Goal: Use online tool/utility: Utilize a website feature to perform a specific function

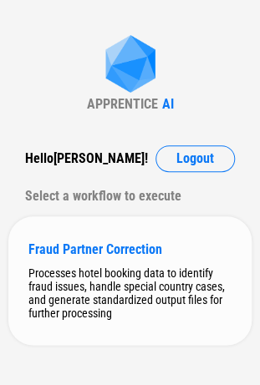
scroll to position [30, 0]
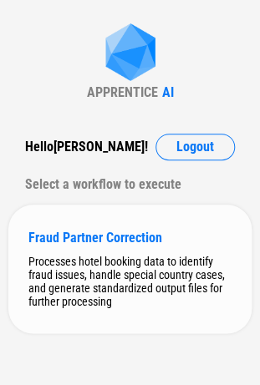
click at [90, 281] on div "Processes hotel booking data to identify fraud issues, handle special country c…" at bounding box center [129, 281] width 203 height 53
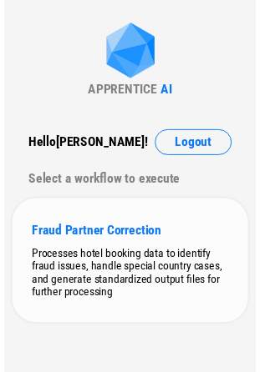
scroll to position [0, 0]
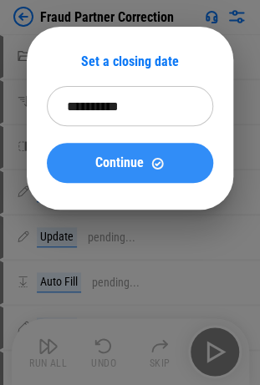
click at [100, 162] on span "Continue" at bounding box center [119, 162] width 48 height 13
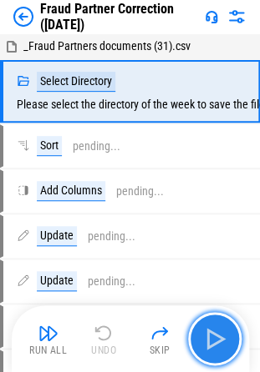
click at [229, 339] on button "button" at bounding box center [214, 338] width 53 height 53
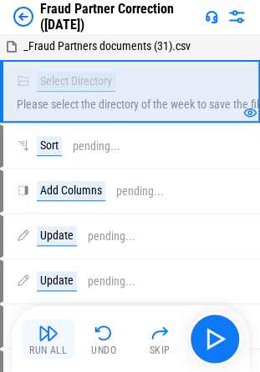
click at [45, 330] on img "button" at bounding box center [48, 333] width 20 height 20
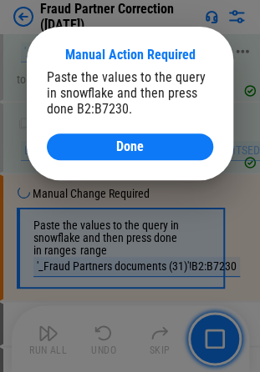
scroll to position [651, 0]
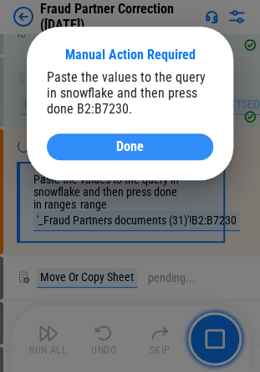
click at [93, 144] on div "Done" at bounding box center [130, 146] width 126 height 13
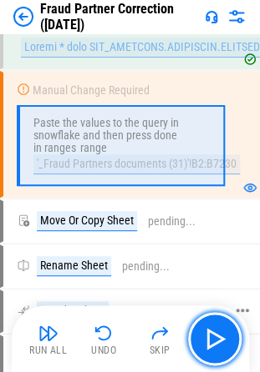
scroll to position [735, 0]
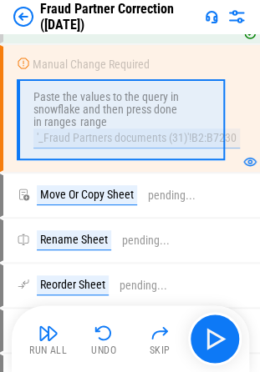
click at [43, 337] on img "button" at bounding box center [48, 333] width 20 height 20
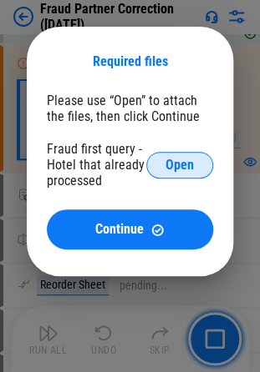
click at [166, 162] on span "Open" at bounding box center [179, 165] width 28 height 13
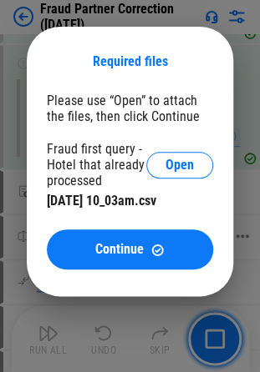
drag, startPoint x: 127, startPoint y: 255, endPoint x: 3, endPoint y: 264, distance: 123.8
click at [127, 255] on span "Continue" at bounding box center [119, 249] width 48 height 13
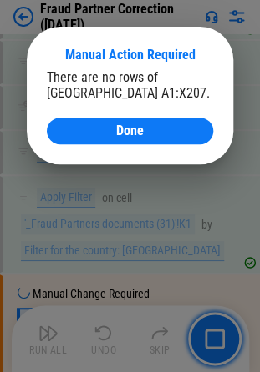
scroll to position [3831, 0]
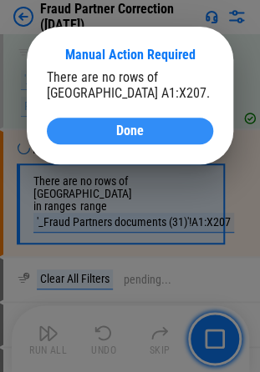
click at [109, 128] on div "Done" at bounding box center [130, 130] width 126 height 13
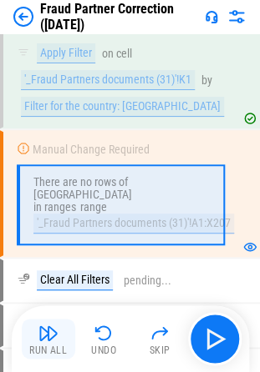
click at [41, 341] on img "button" at bounding box center [48, 333] width 20 height 20
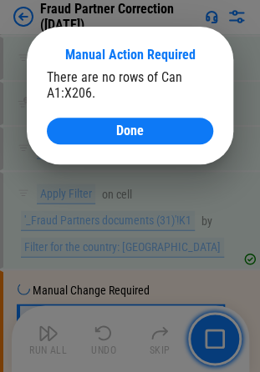
scroll to position [5855, 0]
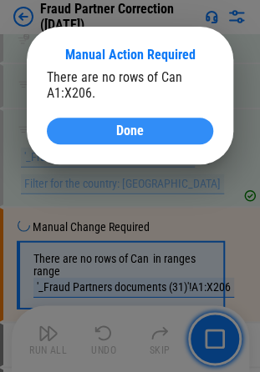
click at [134, 128] on span "Done" at bounding box center [130, 130] width 28 height 13
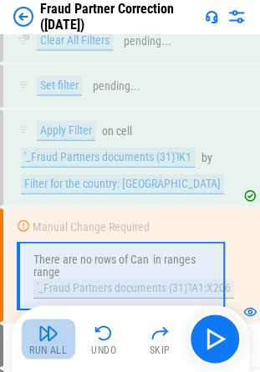
click at [53, 333] on img "button" at bounding box center [48, 333] width 20 height 20
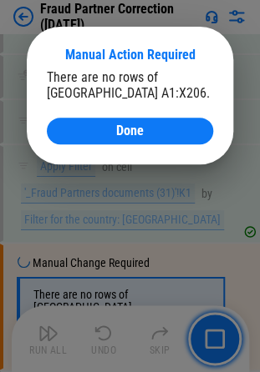
scroll to position [6849, 0]
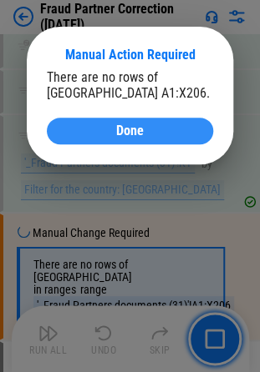
click at [132, 131] on span "Done" at bounding box center [130, 130] width 28 height 13
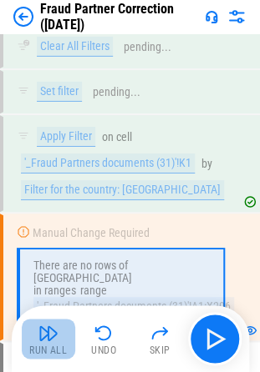
click at [44, 342] on img "button" at bounding box center [48, 333] width 20 height 20
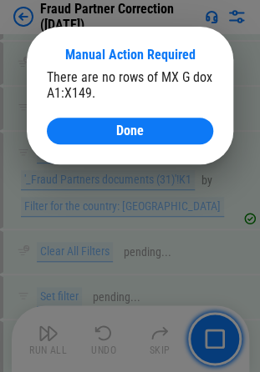
scroll to position [10222, 0]
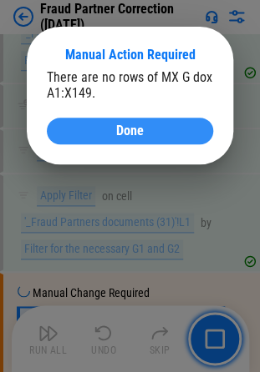
click at [122, 129] on span "Done" at bounding box center [130, 130] width 28 height 13
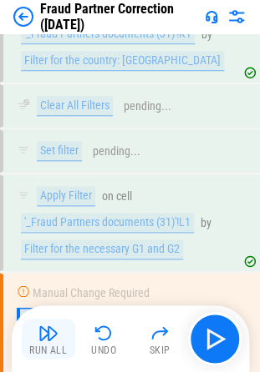
click at [52, 331] on img "button" at bounding box center [48, 333] width 20 height 20
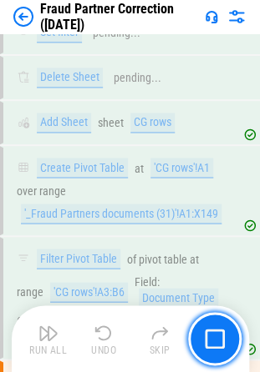
scroll to position [11203, 0]
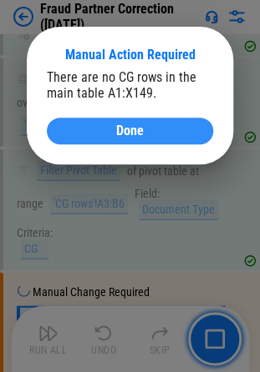
click at [99, 128] on div "Done" at bounding box center [130, 130] width 126 height 13
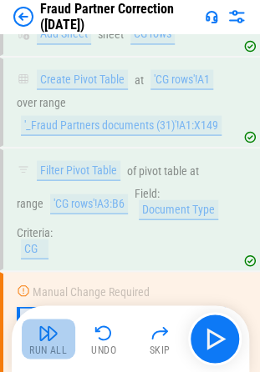
click at [42, 332] on img "button" at bounding box center [48, 333] width 20 height 20
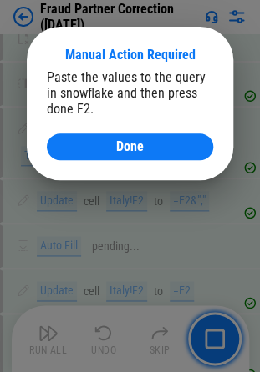
scroll to position [24212, 0]
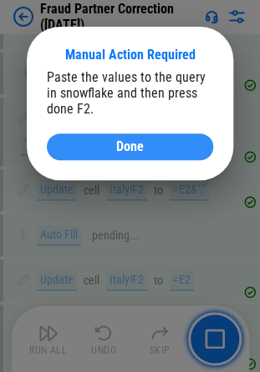
click at [99, 154] on div "Done" at bounding box center [130, 146] width 126 height 13
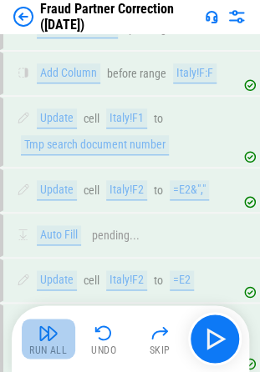
click at [38, 337] on img "button" at bounding box center [48, 333] width 20 height 20
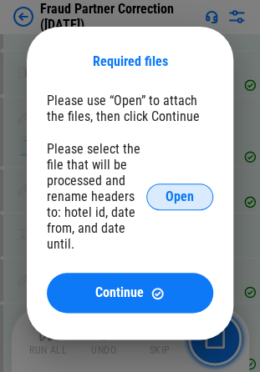
click at [184, 193] on span "Open" at bounding box center [179, 196] width 28 height 13
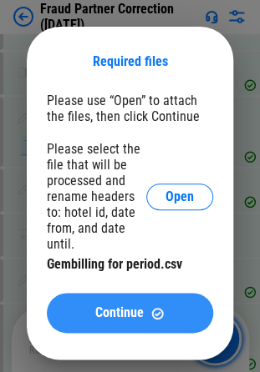
click at [120, 320] on span "Continue" at bounding box center [119, 312] width 48 height 13
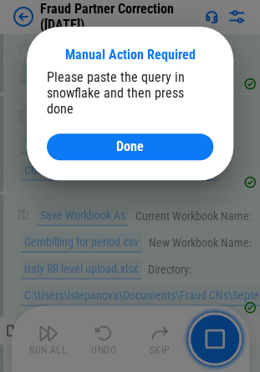
scroll to position [26752, 0]
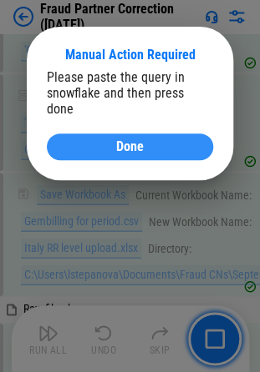
click at [117, 140] on span "Done" at bounding box center [130, 146] width 28 height 13
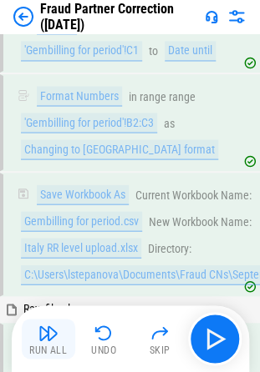
click at [35, 336] on button "Run All" at bounding box center [48, 339] width 53 height 40
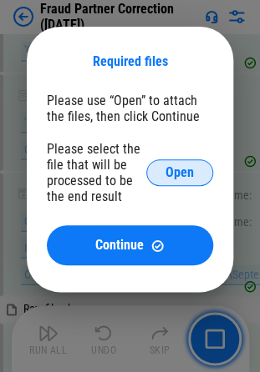
click at [177, 172] on span "Open" at bounding box center [179, 172] width 28 height 13
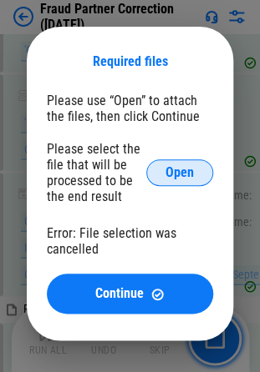
click at [168, 179] on span "Open" at bounding box center [179, 172] width 28 height 13
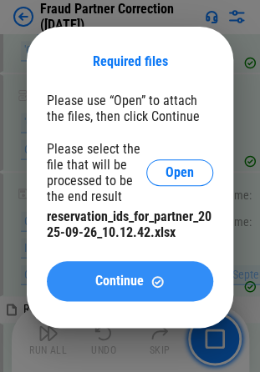
click at [114, 281] on span "Continue" at bounding box center [119, 281] width 48 height 13
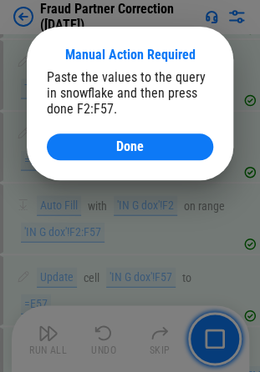
scroll to position [29122, 0]
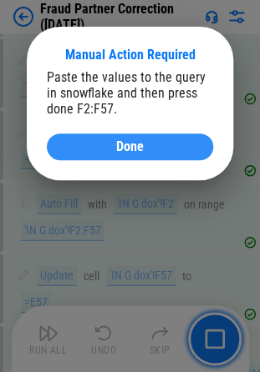
click at [79, 144] on div "Done" at bounding box center [130, 146] width 126 height 13
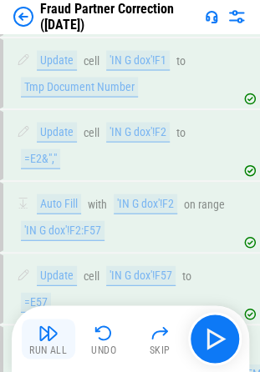
click at [50, 331] on img "button" at bounding box center [48, 333] width 20 height 20
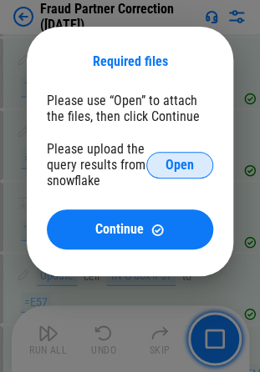
click at [174, 162] on span "Open" at bounding box center [179, 165] width 28 height 13
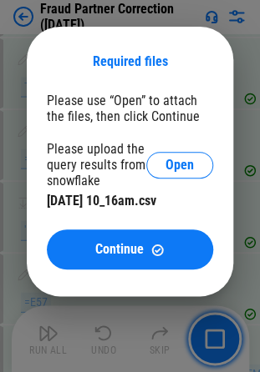
drag, startPoint x: 105, startPoint y: 252, endPoint x: 27, endPoint y: 190, distance: 99.9
click at [105, 252] on span "Continue" at bounding box center [119, 249] width 48 height 13
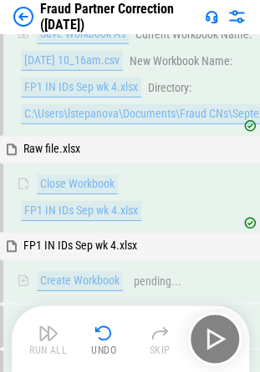
scroll to position [31678, 0]
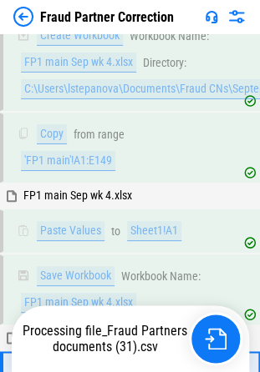
scroll to position [14650, 0]
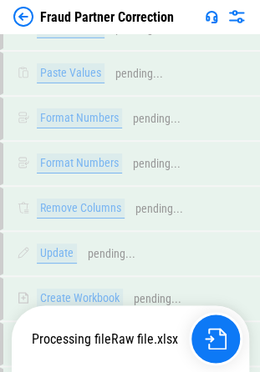
scroll to position [17126, 0]
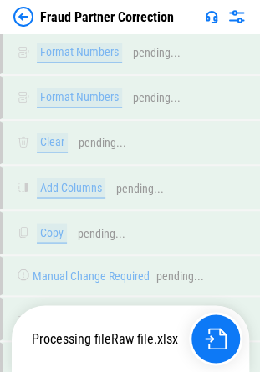
scroll to position [26616, 0]
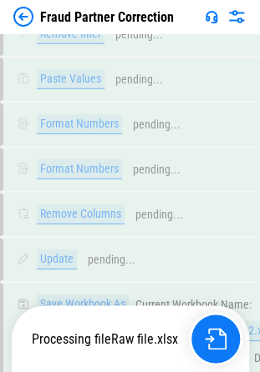
scroll to position [28549, 0]
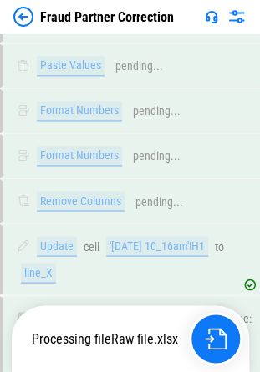
scroll to position [31315, 0]
